Goal: Information Seeking & Learning: Learn about a topic

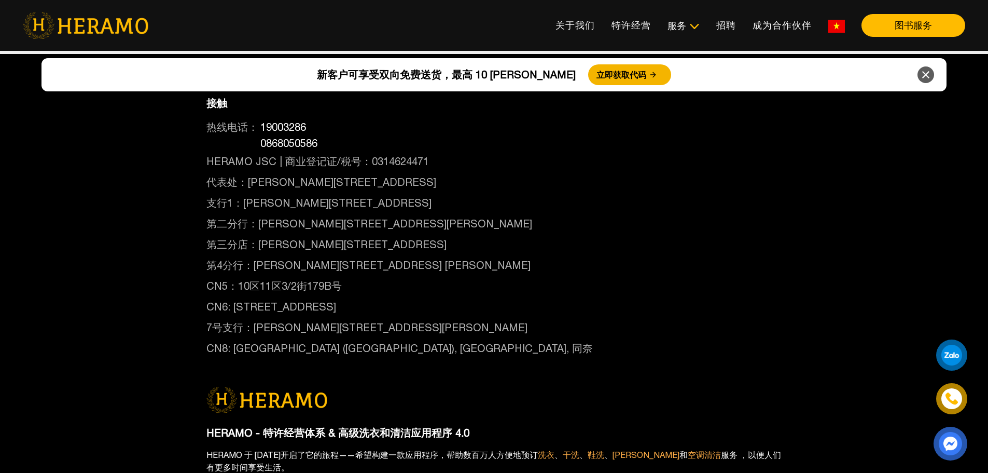
scroll to position [5604, 0]
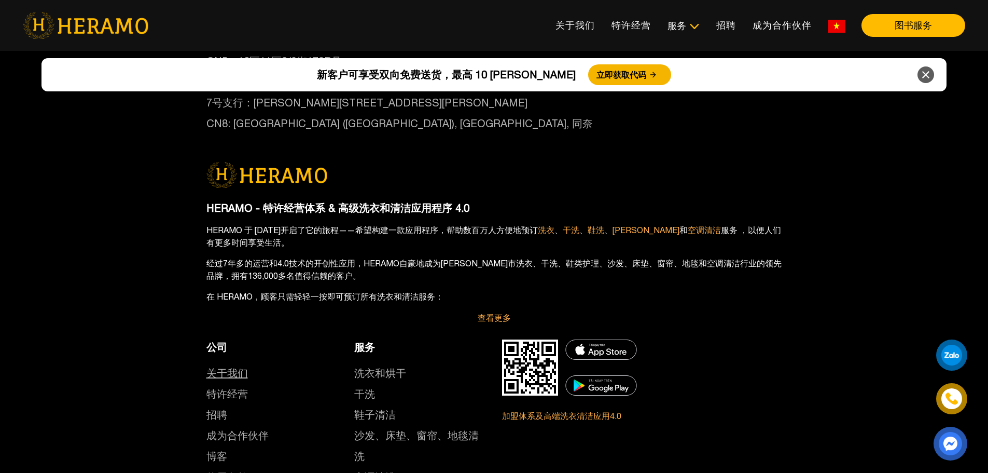
click at [229, 367] on font "关于我们" at bounding box center [228, 373] width 42 height 12
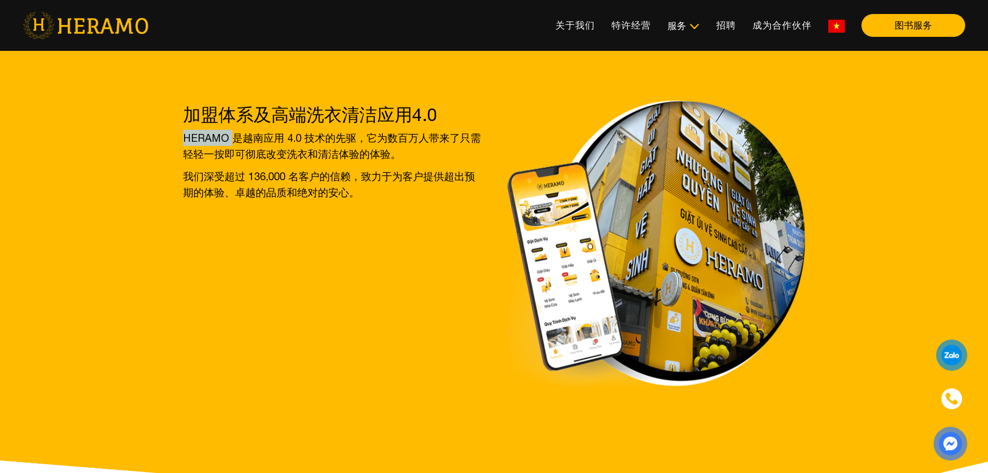
drag, startPoint x: 230, startPoint y: 137, endPoint x: 168, endPoint y: 136, distance: 62.3
click at [166, 136] on div "加盟体系及高端洗衣清洁应用4.0 HERAMO 是越南应用 4.0 技术的先驱，它为数百万人带来了只需轻轻一按即可彻底改变洗衣和清洁体验的体验。 我们深受超过…" at bounding box center [494, 295] width 988 height 498
copy font "HERAMO"
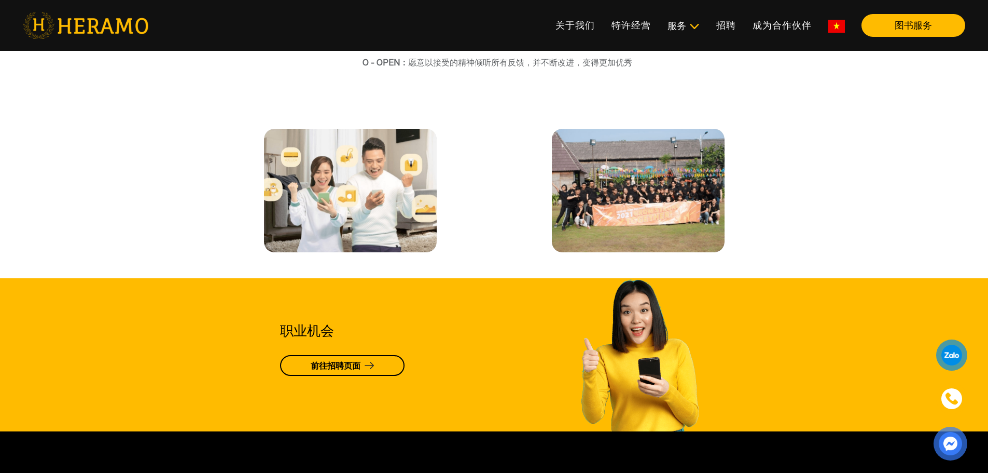
scroll to position [2491, 0]
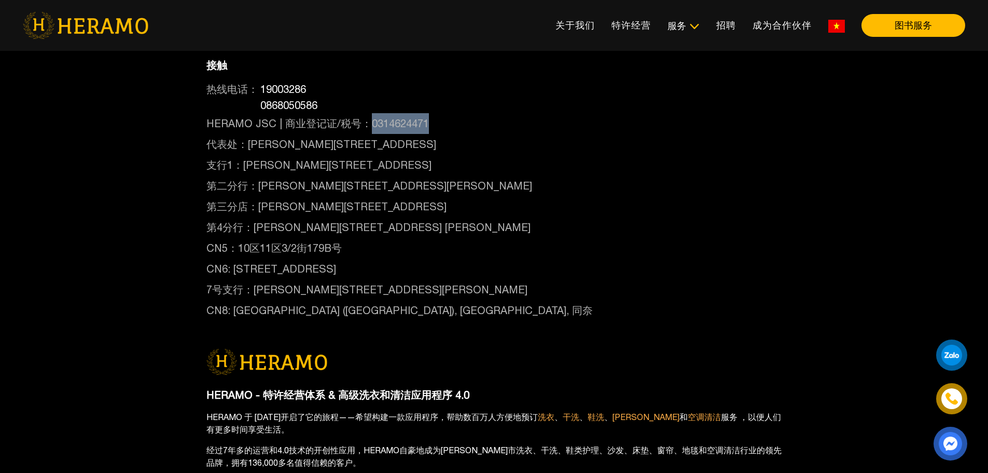
drag, startPoint x: 369, startPoint y: 123, endPoint x: 433, endPoint y: 128, distance: 63.5
click at [439, 129] on p "HERAMO JSC | 商业登记证/税号：0314624471" at bounding box center [495, 123] width 576 height 21
copy font "0314624471"
click at [672, 203] on p "第三分店：[PERSON_NAME][STREET_ADDRESS]" at bounding box center [495, 206] width 576 height 21
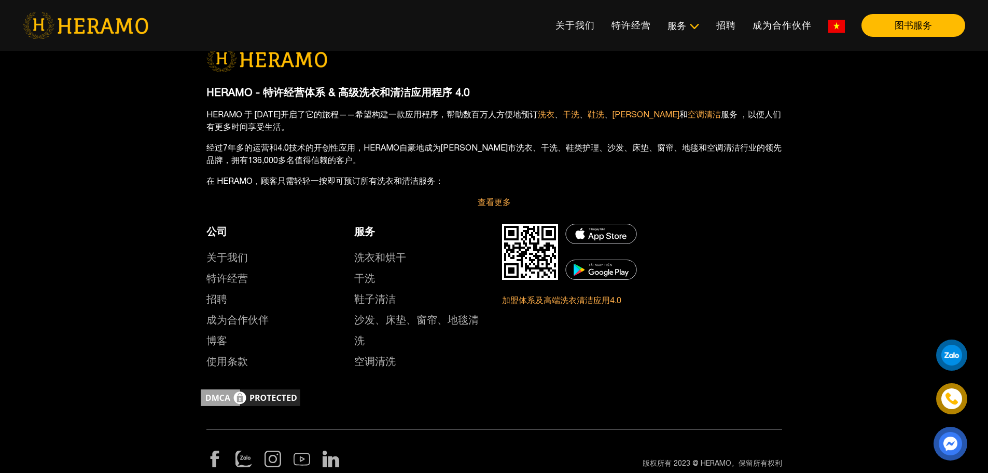
scroll to position [2804, 0]
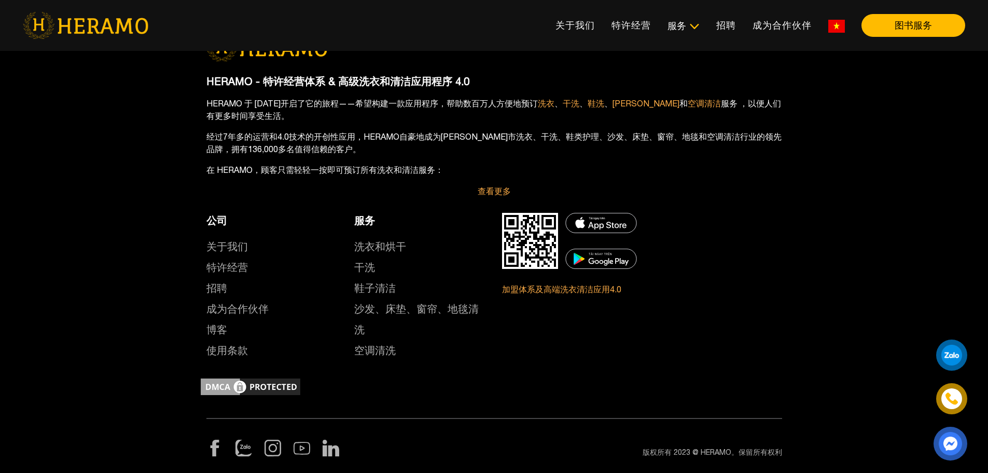
click at [215, 452] on img at bounding box center [215, 447] width 17 height 17
click at [235, 246] on font "关于我们" at bounding box center [228, 246] width 42 height 12
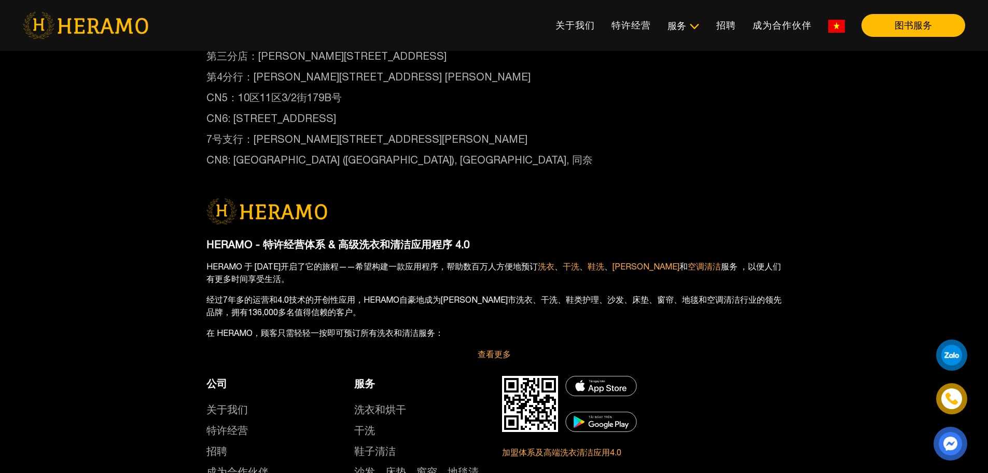
scroll to position [2752, 0]
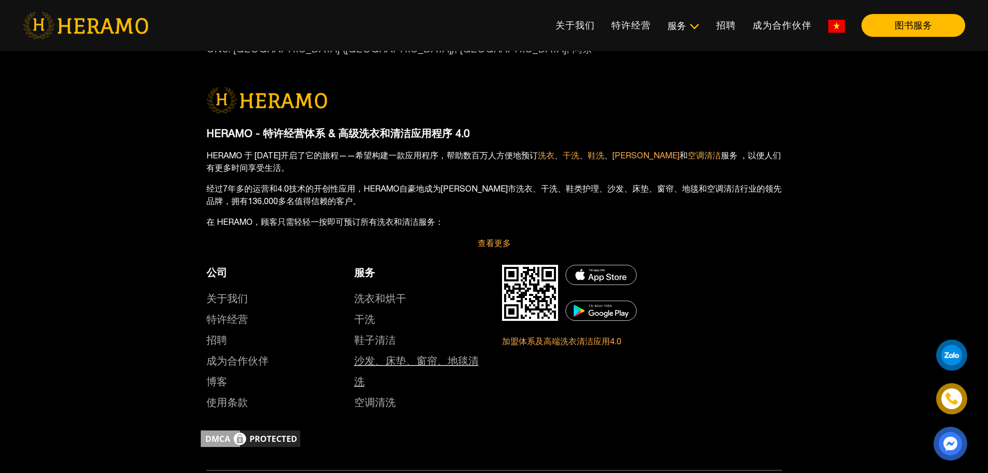
click at [393, 363] on font "沙发、床垫、窗帘、地毯清洗" at bounding box center [416, 370] width 125 height 33
